Goal: Transaction & Acquisition: Book appointment/travel/reservation

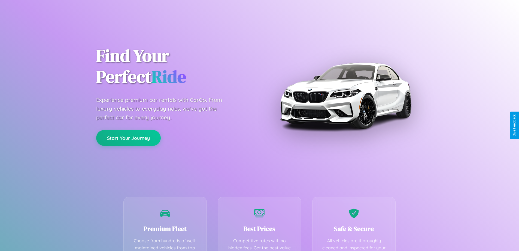
scroll to position [159, 0]
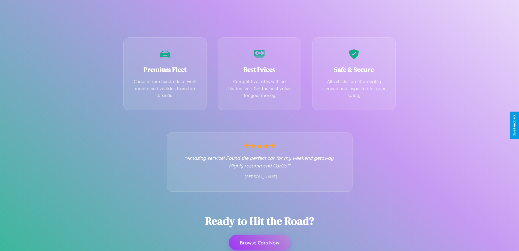
click at [260, 242] on button "Browse Cars Now" at bounding box center [259, 242] width 61 height 16
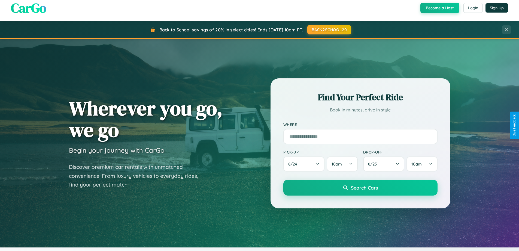
scroll to position [16, 0]
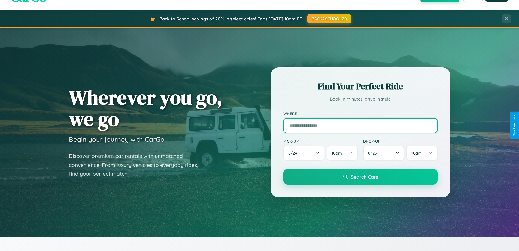
click at [360, 125] on input "text" at bounding box center [361, 125] width 154 height 15
type input "**********"
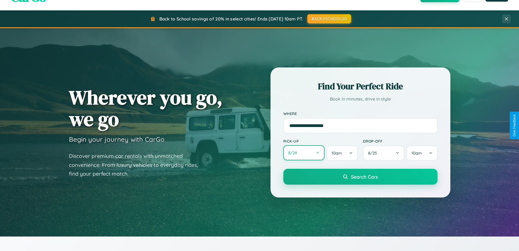
click at [304, 153] on button "8 / 24" at bounding box center [304, 152] width 41 height 15
select select "*"
select select "****"
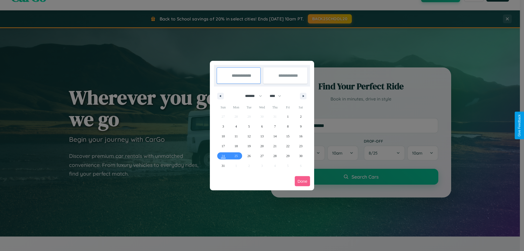
drag, startPoint x: 251, startPoint y: 96, endPoint x: 262, endPoint y: 109, distance: 17.5
click at [251, 96] on select "******* ******** ***** ***** *** **** **** ****** ********* ******* ******** **…" at bounding box center [252, 95] width 23 height 9
select select "*"
click at [278, 96] on select "**** **** **** **** **** **** **** **** **** **** **** **** **** **** **** ****…" at bounding box center [275, 95] width 16 height 9
select select "****"
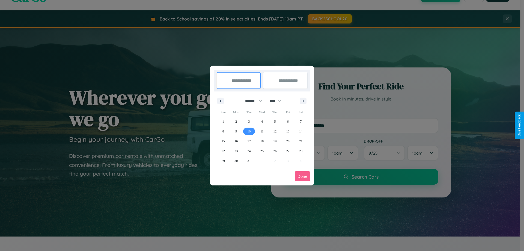
click at [249, 131] on span "10" at bounding box center [248, 131] width 3 height 10
type input "**********"
click at [223, 141] on span "15" at bounding box center [222, 141] width 3 height 10
type input "**********"
click at [302, 176] on button "Done" at bounding box center [301, 176] width 15 height 10
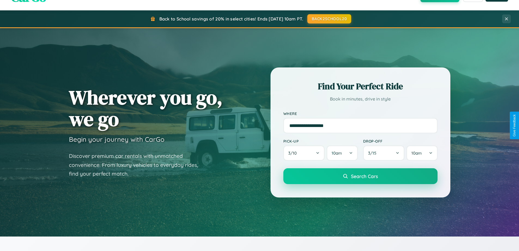
click at [360, 176] on span "Search Cars" at bounding box center [364, 176] width 27 height 6
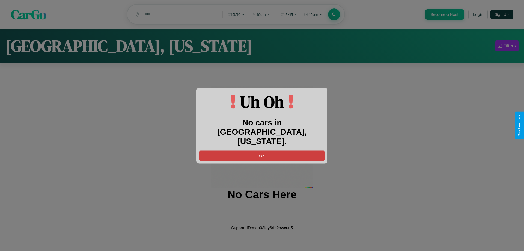
click at [262, 150] on button "OK" at bounding box center [261, 155] width 125 height 10
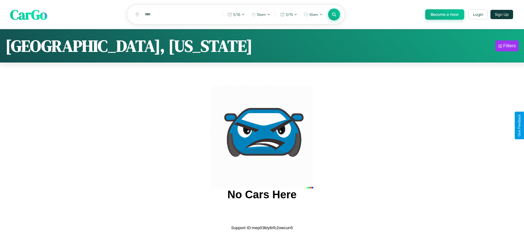
click at [29, 15] on span "CarGo" at bounding box center [28, 14] width 37 height 19
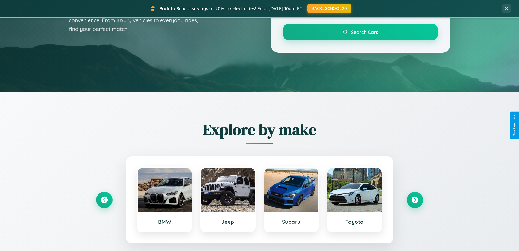
scroll to position [375, 0]
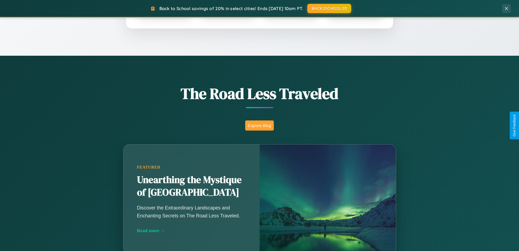
click at [260, 125] on button "Explore Blog" at bounding box center [259, 125] width 29 height 10
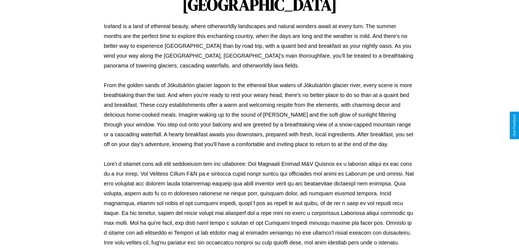
scroll to position [176, 0]
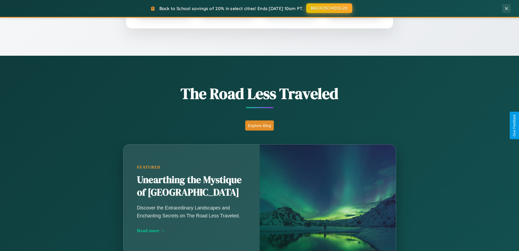
click at [329, 8] on button "BACK2SCHOOL20" at bounding box center [329, 8] width 46 height 10
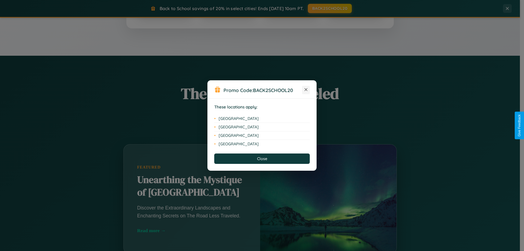
click at [306, 90] on icon at bounding box center [305, 89] width 3 height 3
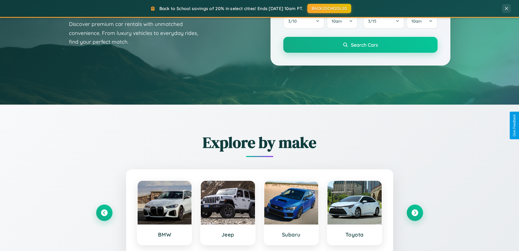
scroll to position [16, 0]
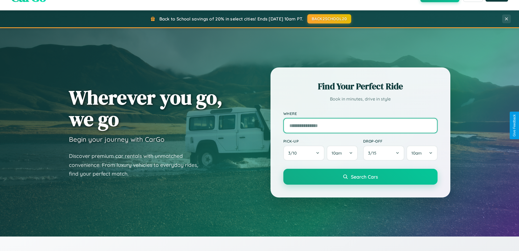
click at [360, 125] on input "text" at bounding box center [361, 125] width 154 height 15
type input "*****"
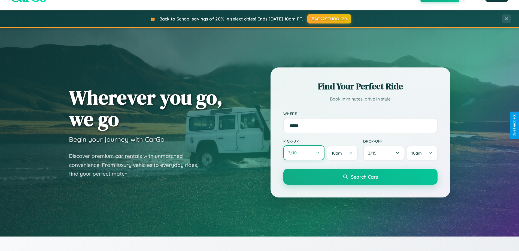
click at [304, 153] on button "3 / 10" at bounding box center [304, 152] width 41 height 15
select select "*"
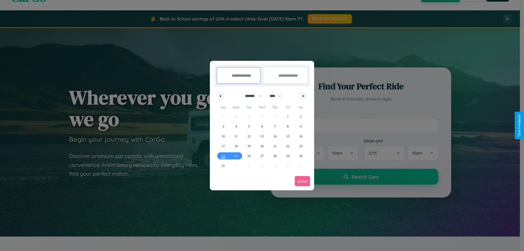
drag, startPoint x: 251, startPoint y: 96, endPoint x: 262, endPoint y: 109, distance: 17.5
click at [251, 96] on select "******* ******** ***** ***** *** **** **** ****** ********* ******* ******** **…" at bounding box center [252, 95] width 23 height 9
click at [278, 96] on select "**** **** **** **** **** **** **** **** **** **** **** **** **** **** **** ****…" at bounding box center [275, 95] width 16 height 9
select select "****"
click at [300, 136] on span "15" at bounding box center [300, 136] width 3 height 10
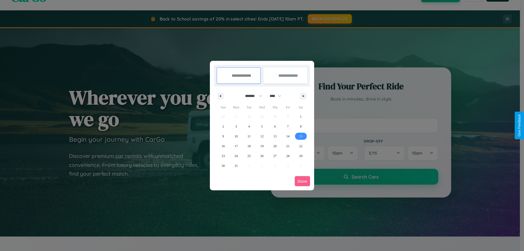
type input "**********"
click at [236, 155] on span "24" at bounding box center [235, 156] width 3 height 10
type input "**********"
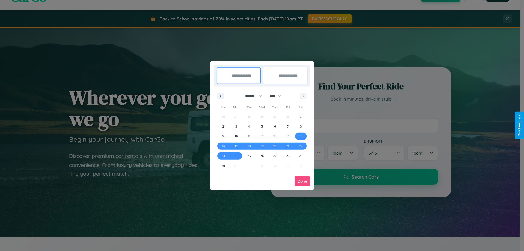
click at [302, 181] on button "Done" at bounding box center [301, 181] width 15 height 10
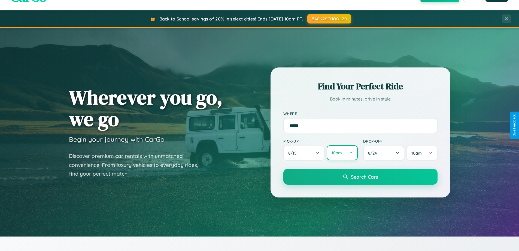
click at [342, 153] on button "10am" at bounding box center [342, 152] width 31 height 15
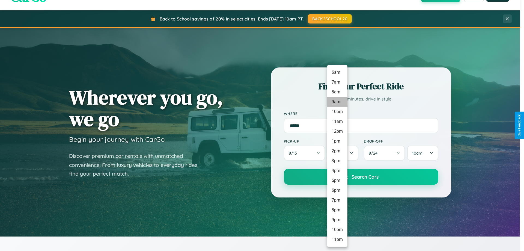
click at [337, 102] on li "9am" at bounding box center [337, 102] width 20 height 10
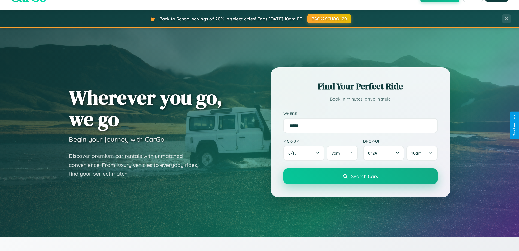
click at [360, 176] on span "Search Cars" at bounding box center [364, 176] width 27 height 6
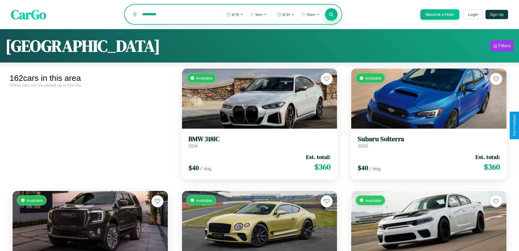
type input "*********"
click at [331, 15] on icon at bounding box center [331, 14] width 5 height 5
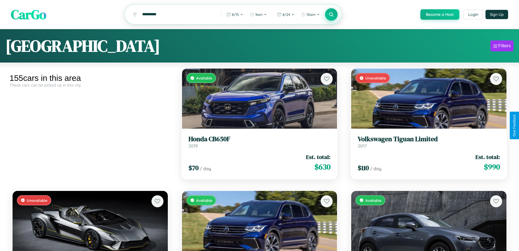
scroll to position [443, 0]
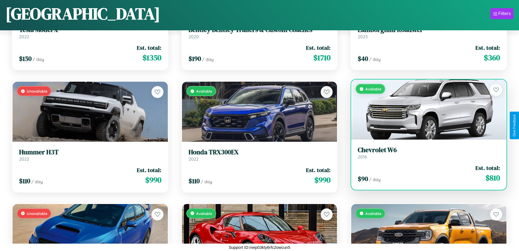
click at [426, 110] on div "Available" at bounding box center [428, 109] width 155 height 60
click at [426, 109] on div "Available" at bounding box center [428, 109] width 155 height 60
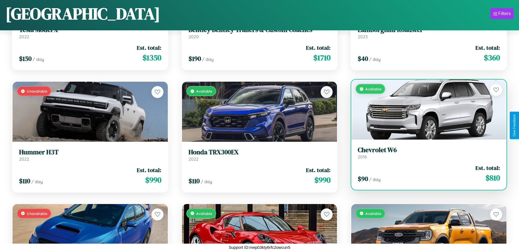
click at [426, 109] on div "Available" at bounding box center [428, 109] width 155 height 60
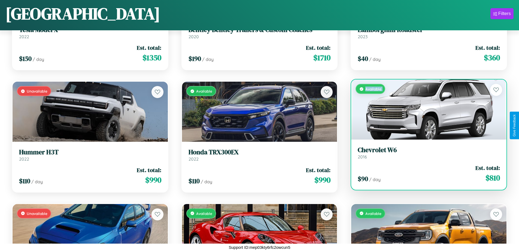
click at [426, 109] on div "Available" at bounding box center [428, 109] width 155 height 60
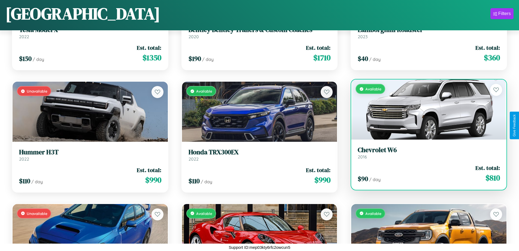
click at [426, 109] on div "Available" at bounding box center [428, 109] width 155 height 60
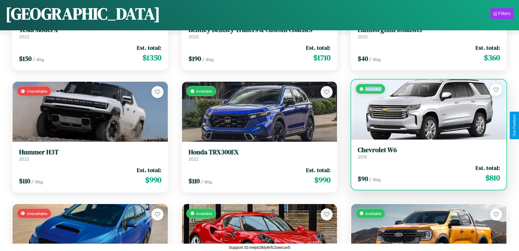
click at [426, 109] on div "Available" at bounding box center [428, 109] width 155 height 60
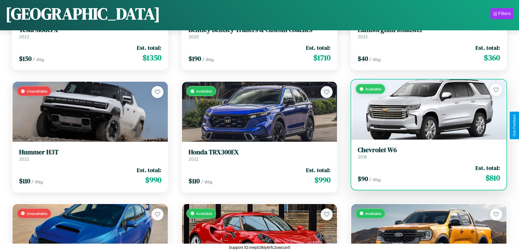
click at [426, 152] on h3 "Chevrolet W6" at bounding box center [429, 150] width 142 height 8
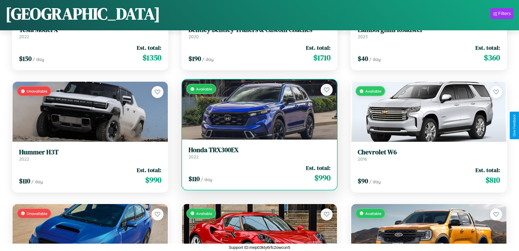
scroll to position [2763, 0]
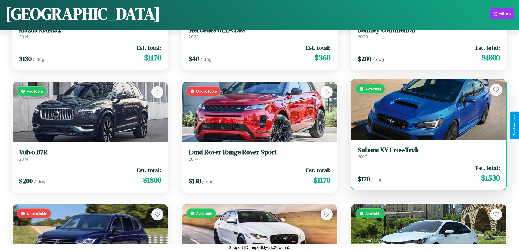
click at [426, 155] on link "Subaru XV CrossTrek 2017" at bounding box center [429, 152] width 142 height 13
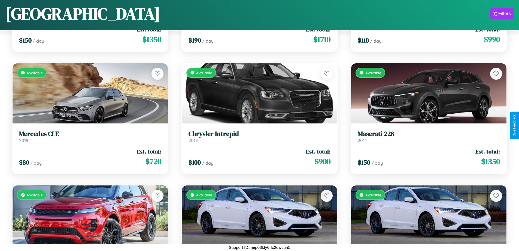
scroll to position [3373, 0]
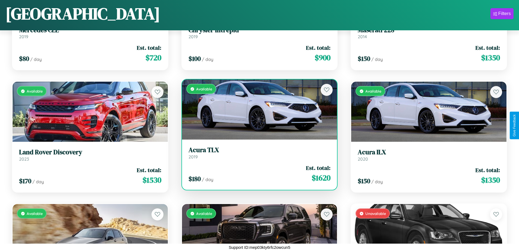
click at [257, 152] on h3 "Acura TLX" at bounding box center [260, 150] width 142 height 8
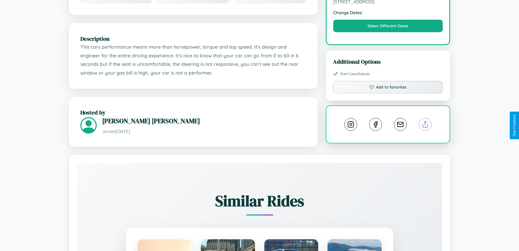
scroll to position [179, 0]
click at [426, 125] on line at bounding box center [426, 123] width 0 height 4
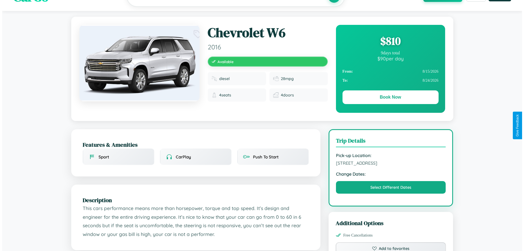
scroll to position [0, 0]
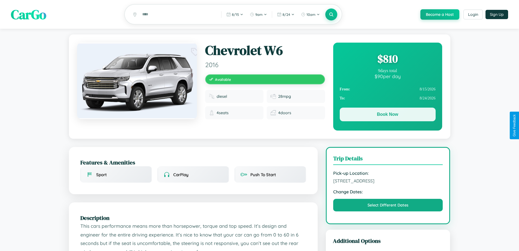
click at [388, 115] on button "Book Now" at bounding box center [388, 114] width 96 height 14
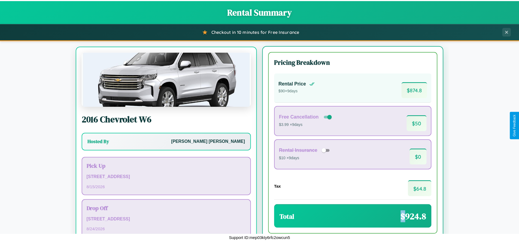
scroll to position [25, 0]
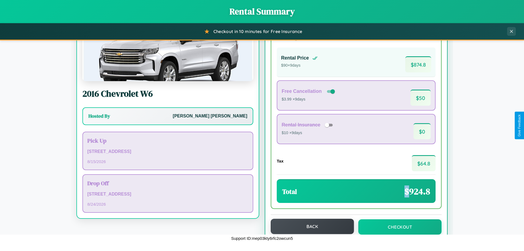
click at [309, 226] on button "Back" at bounding box center [311, 225] width 83 height 15
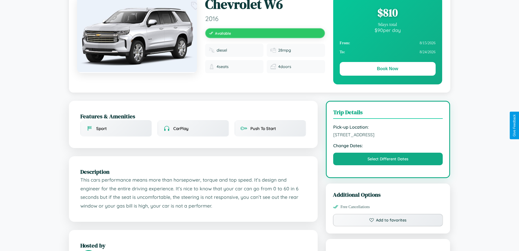
scroll to position [179, 0]
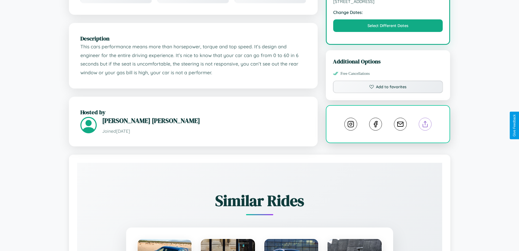
click at [426, 125] on line at bounding box center [426, 123] width 0 height 4
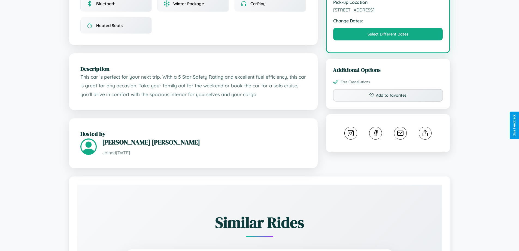
scroll to position [183, 0]
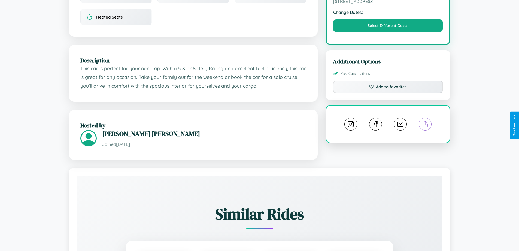
click at [426, 125] on line at bounding box center [426, 123] width 0 height 4
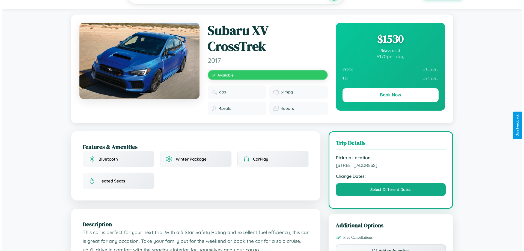
scroll to position [0, 0]
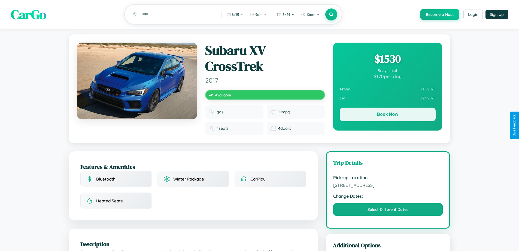
click at [388, 116] on button "Book Now" at bounding box center [388, 114] width 96 height 14
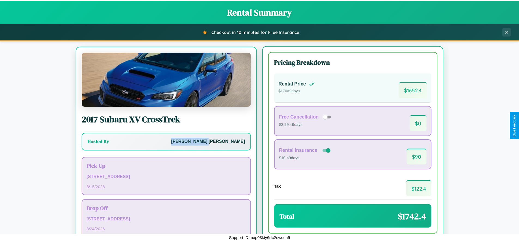
scroll to position [25, 0]
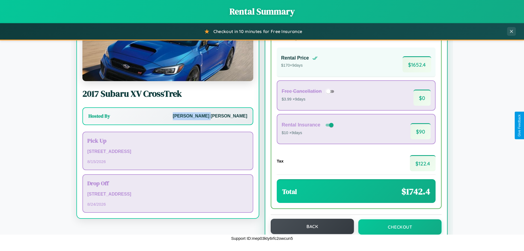
click at [309, 226] on button "Back" at bounding box center [311, 225] width 83 height 15
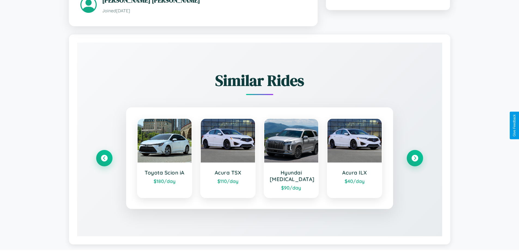
scroll to position [317, 0]
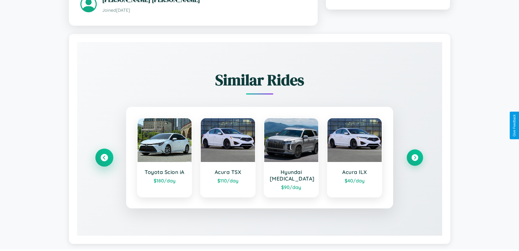
click at [104, 155] on icon at bounding box center [104, 157] width 7 height 7
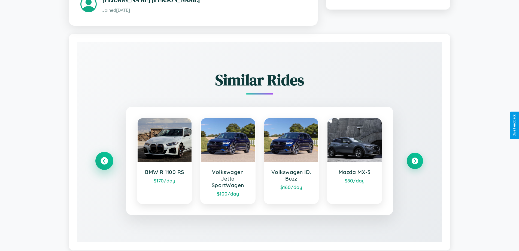
click at [104, 161] on icon at bounding box center [104, 160] width 7 height 7
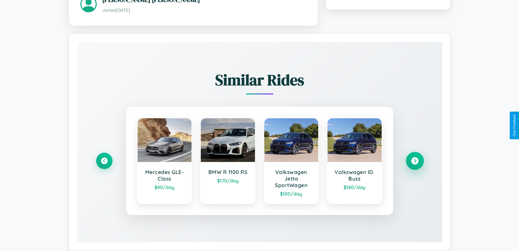
click at [415, 161] on icon at bounding box center [414, 160] width 7 height 7
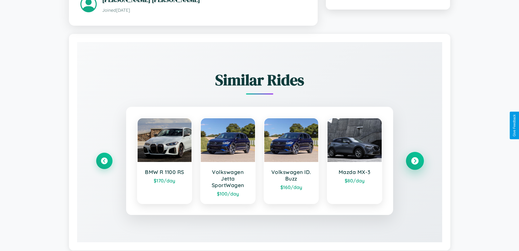
click at [415, 161] on icon at bounding box center [414, 160] width 7 height 7
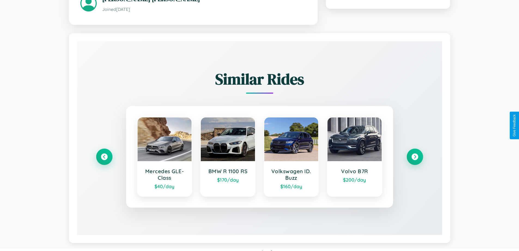
scroll to position [320, 0]
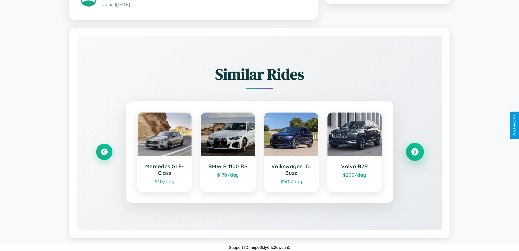
click at [415, 151] on icon at bounding box center [414, 151] width 7 height 7
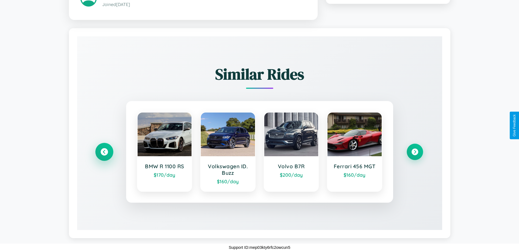
click at [104, 151] on icon at bounding box center [104, 151] width 7 height 7
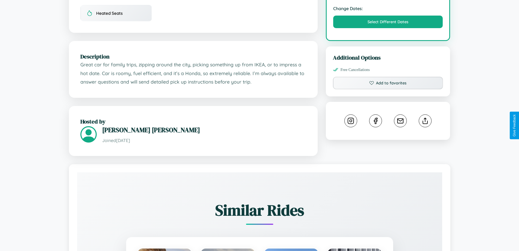
scroll to position [179, 0]
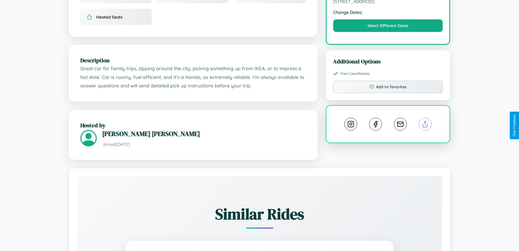
click at [426, 125] on line at bounding box center [426, 123] width 0 height 4
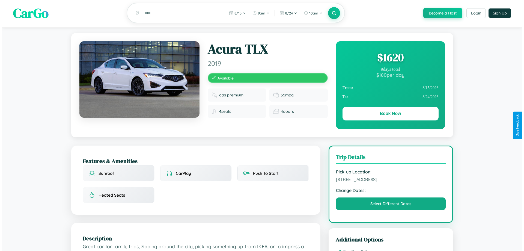
scroll to position [0, 0]
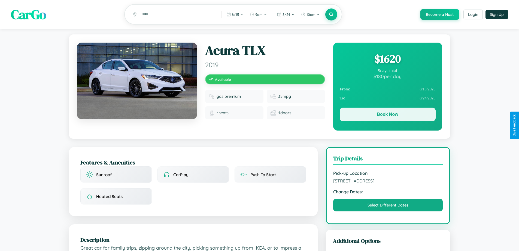
click at [388, 115] on button "Book Now" at bounding box center [388, 114] width 96 height 14
